Goal: Navigation & Orientation: Find specific page/section

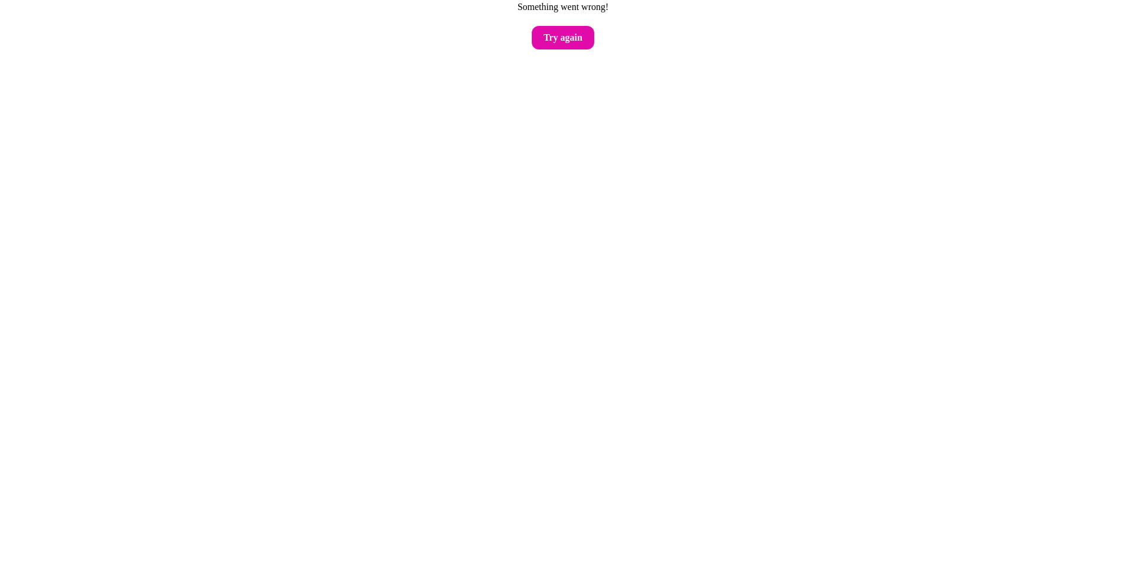
click at [561, 42] on button "Try again" at bounding box center [563, 38] width 62 height 24
drag, startPoint x: 530, startPoint y: 43, endPoint x: 543, endPoint y: 42, distance: 13.6
click at [532, 43] on main "Something went wrong! Try again" at bounding box center [563, 24] width 1126 height 49
click at [546, 42] on button "Try again" at bounding box center [563, 38] width 62 height 24
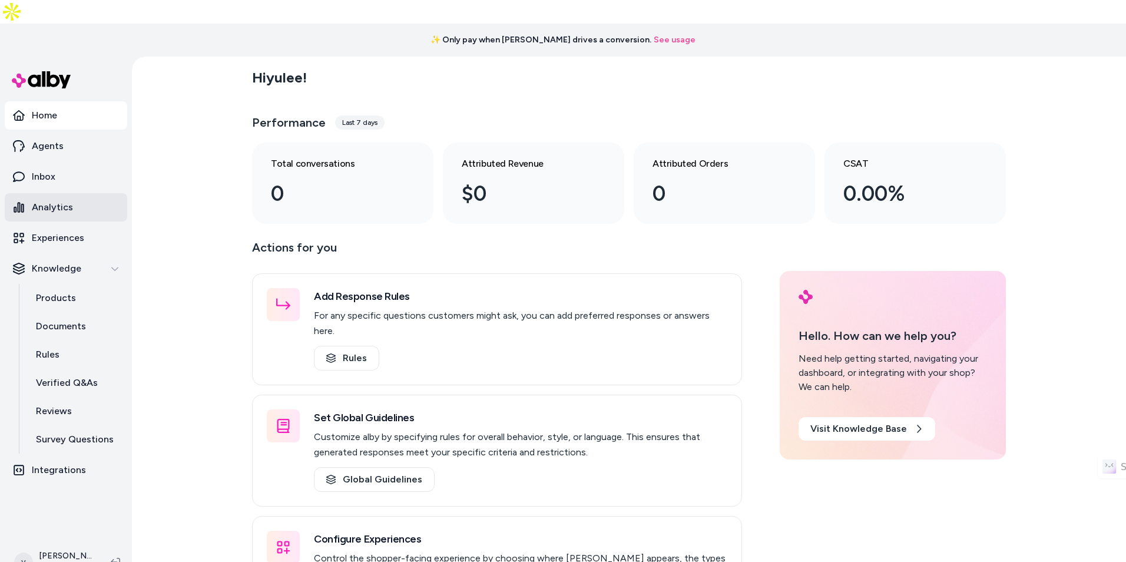
click at [89, 193] on link "Analytics" at bounding box center [66, 207] width 123 height 28
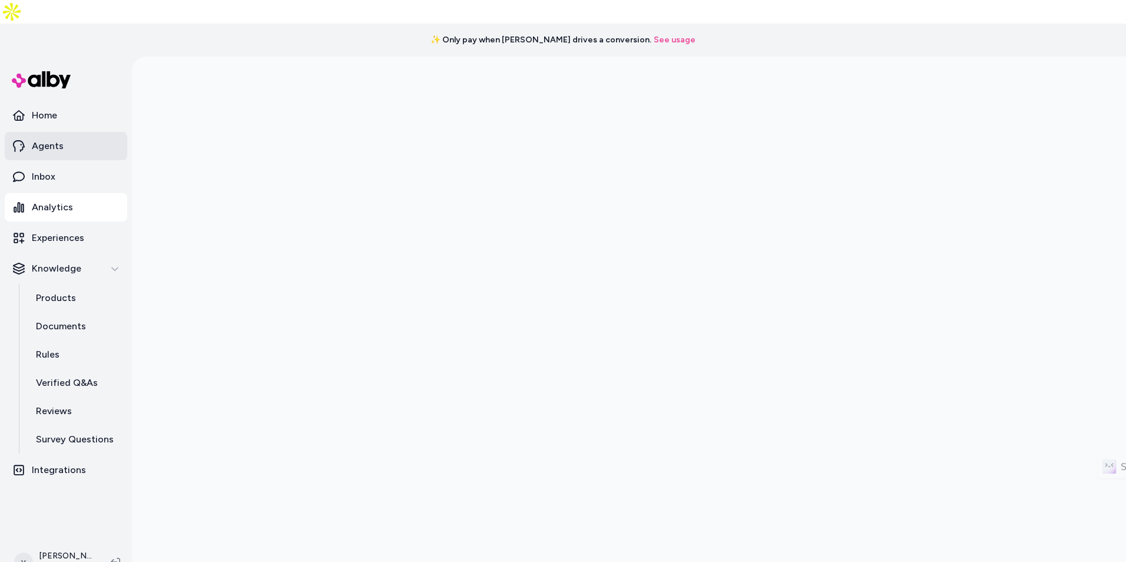
click at [78, 132] on link "Agents" at bounding box center [66, 146] width 123 height 28
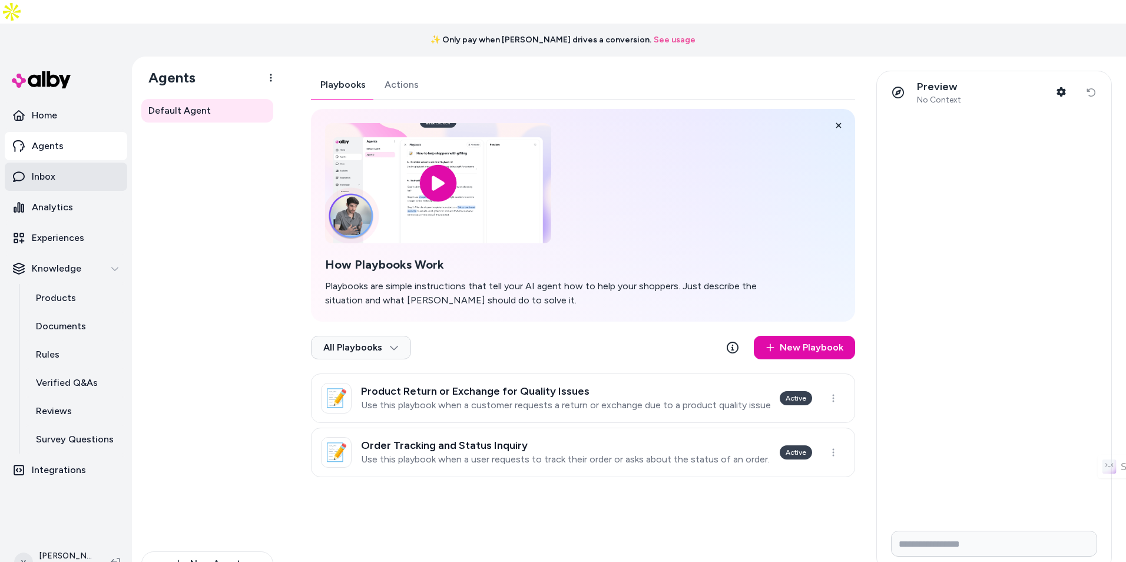
click at [78, 163] on link "Inbox" at bounding box center [66, 177] width 123 height 28
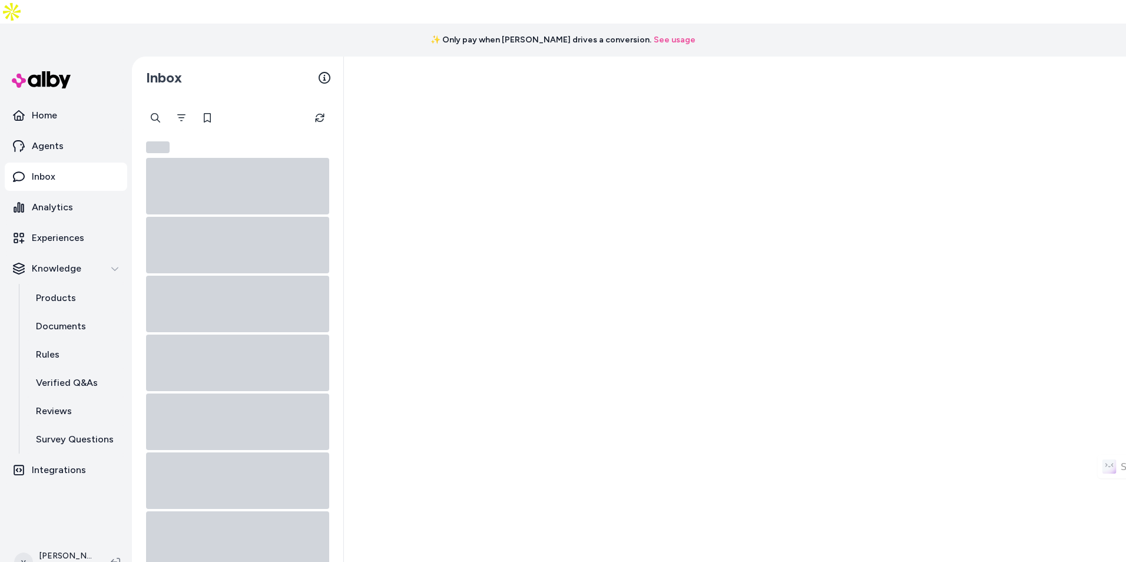
click at [100, 163] on link "Inbox" at bounding box center [66, 177] width 123 height 28
